Goal: Navigation & Orientation: Find specific page/section

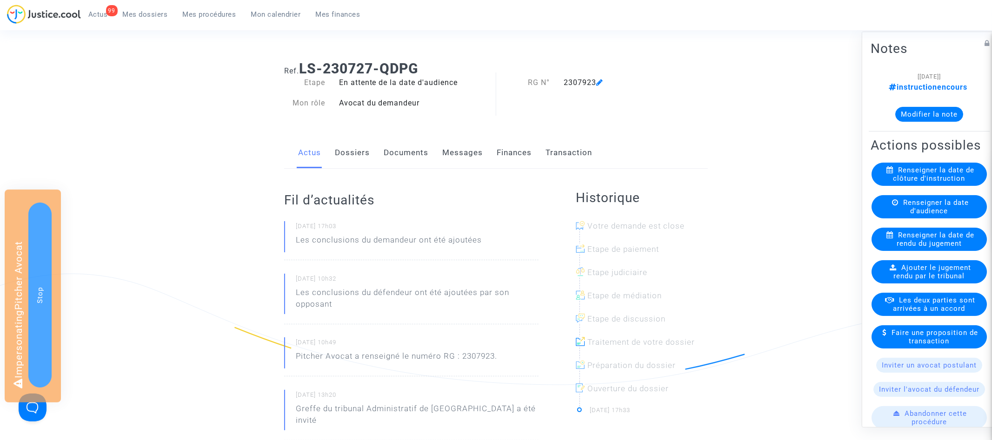
click at [398, 152] on link "Documents" at bounding box center [406, 153] width 45 height 31
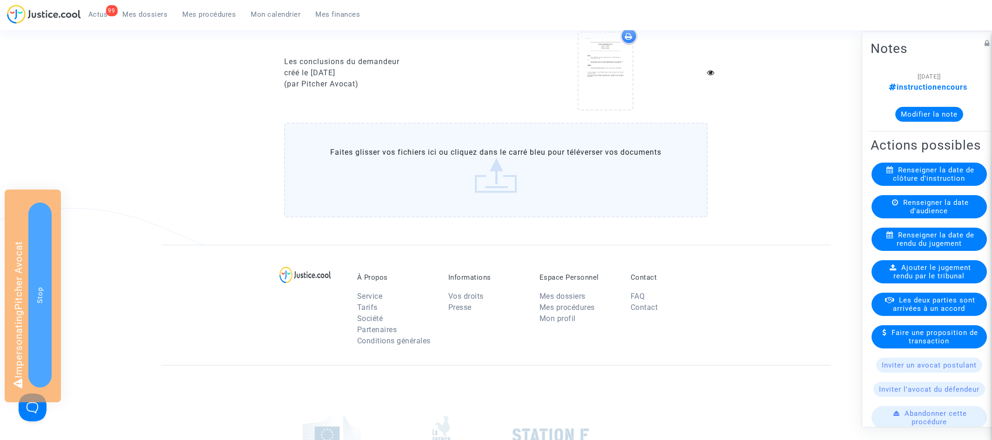
scroll to position [459, 0]
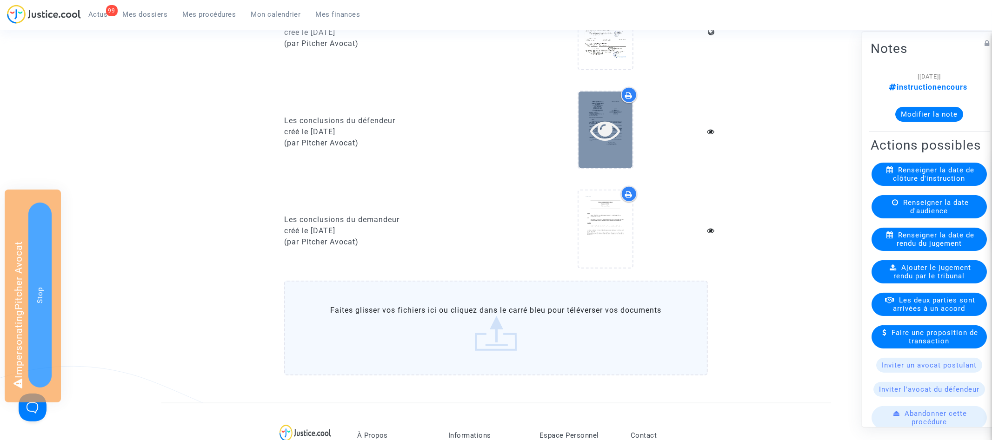
click at [612, 132] on icon at bounding box center [605, 130] width 30 height 30
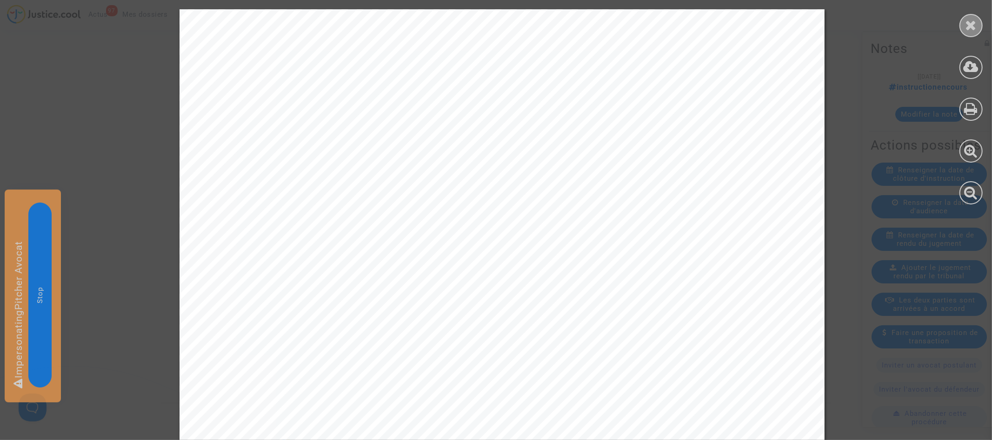
click at [973, 23] on icon at bounding box center [971, 25] width 12 height 14
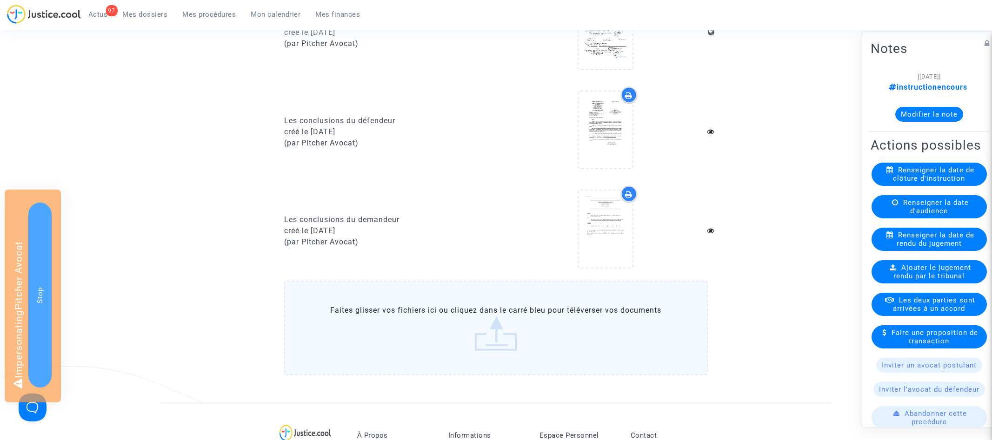
scroll to position [0, 0]
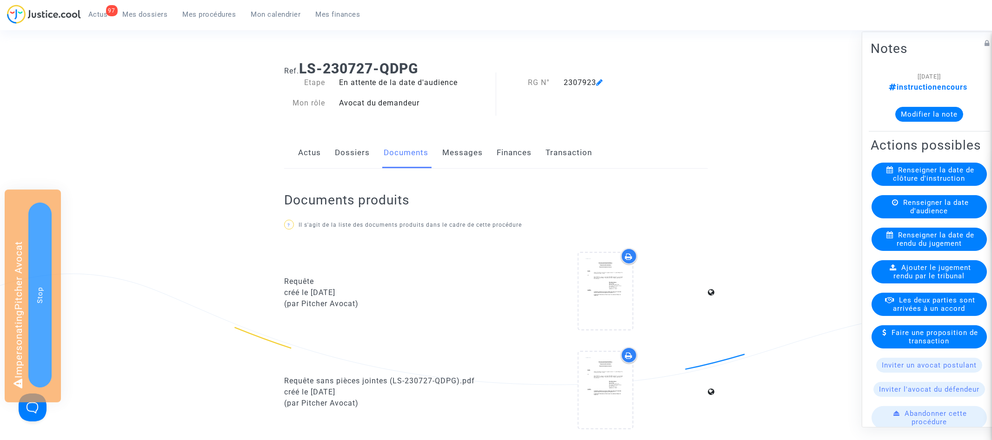
click at [305, 149] on link "Actus" at bounding box center [309, 153] width 23 height 31
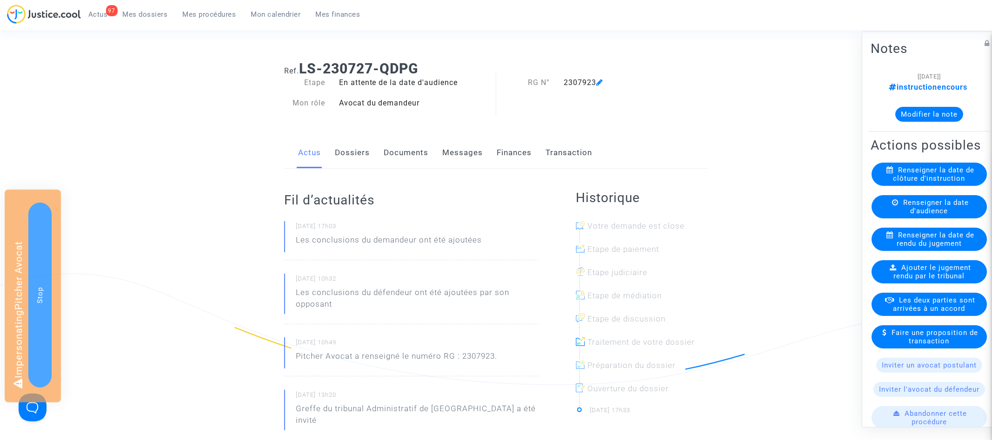
scroll to position [184, 0]
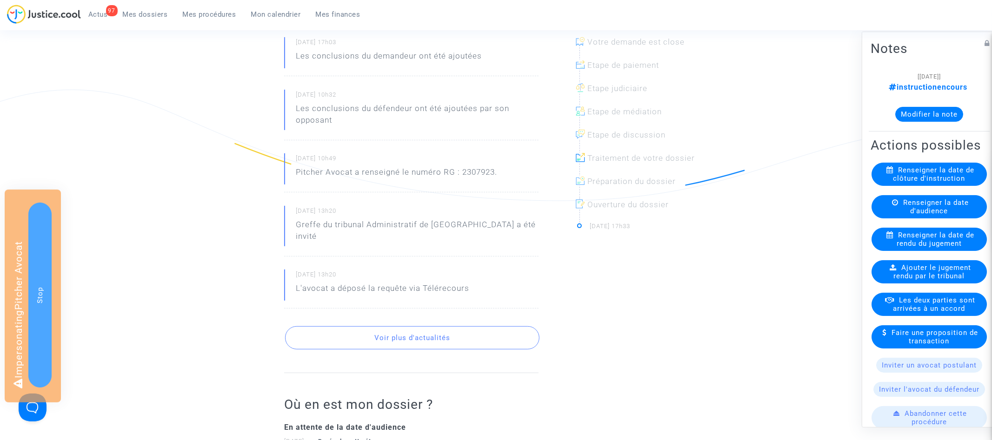
click at [405, 326] on button "Voir plus d'actualités" at bounding box center [412, 337] width 254 height 23
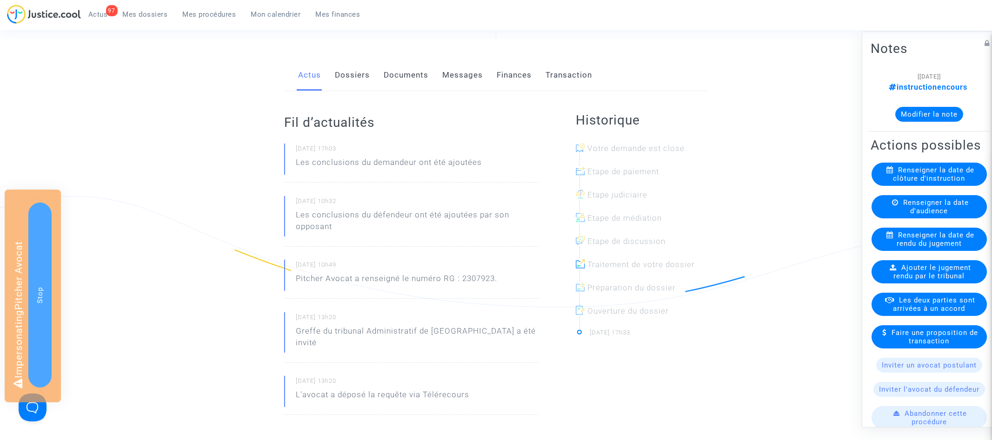
scroll to position [0, 0]
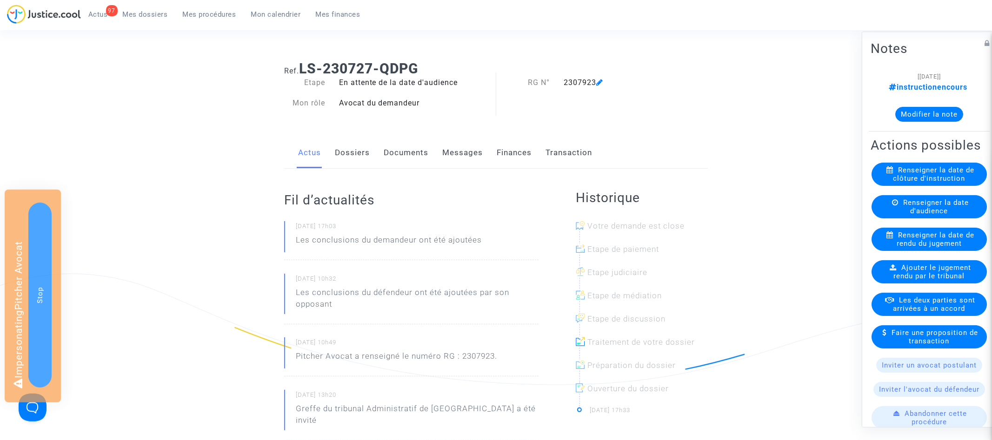
click at [364, 148] on link "Dossiers" at bounding box center [352, 153] width 35 height 31
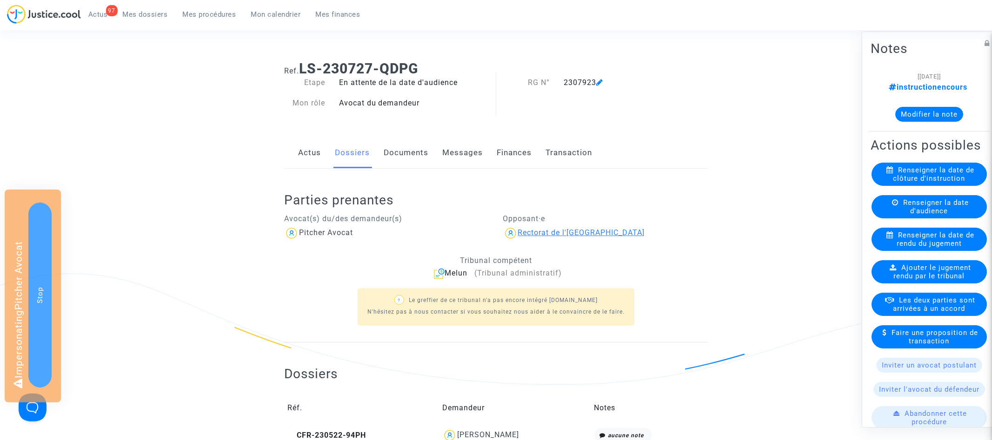
click at [561, 234] on div "Rectorat de l'[GEOGRAPHIC_DATA]" at bounding box center [581, 232] width 127 height 9
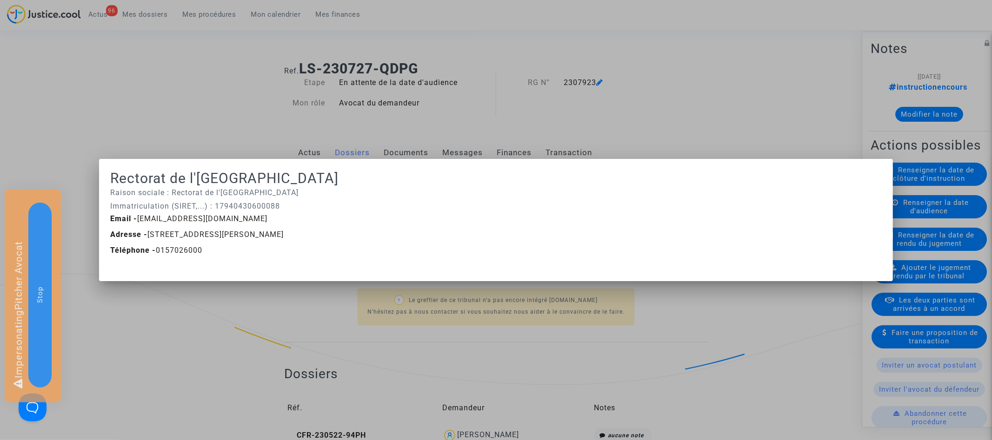
click at [490, 116] on div at bounding box center [496, 220] width 992 height 440
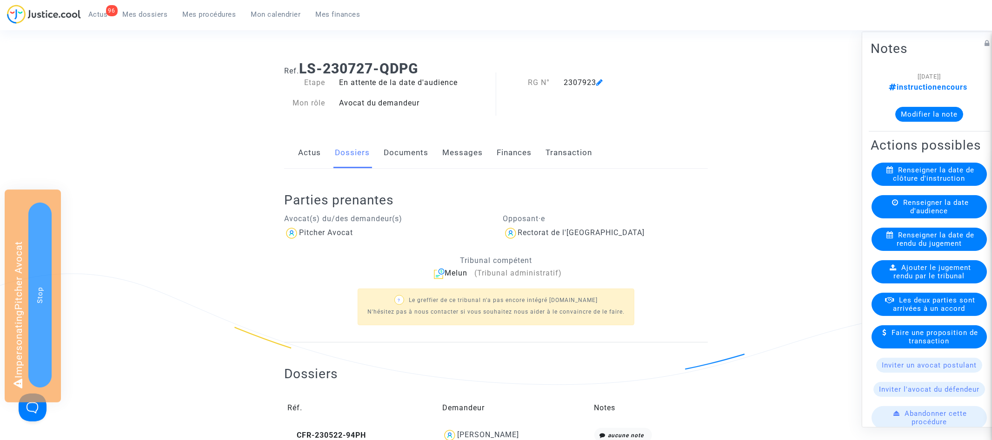
click at [458, 273] on div "Melun (Tribunal administratif)" at bounding box center [496, 274] width 424 height 12
click at [457, 232] on div "Pitcher Avocat" at bounding box center [386, 233] width 205 height 15
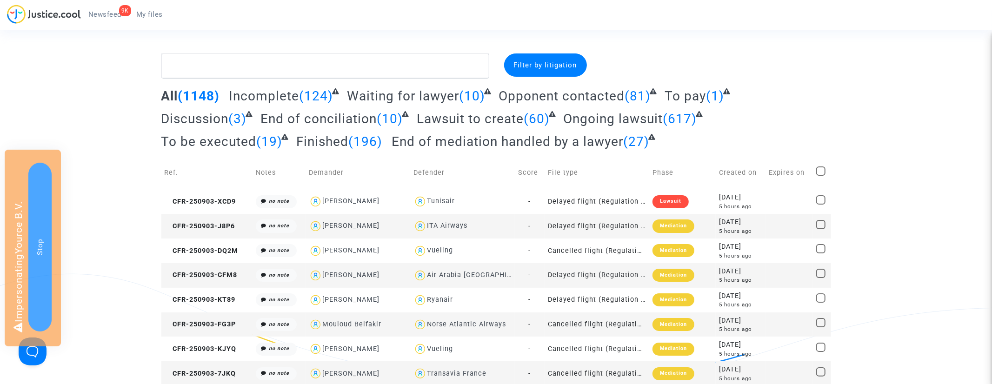
click at [99, 13] on span "Newsfeed" at bounding box center [104, 14] width 33 height 8
